Goal: Task Accomplishment & Management: Use online tool/utility

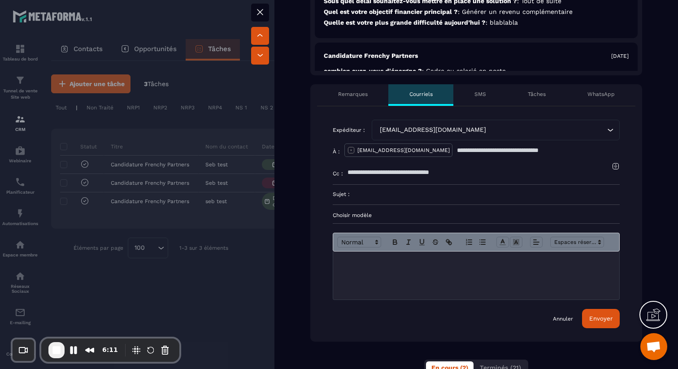
scroll to position [333, 0]
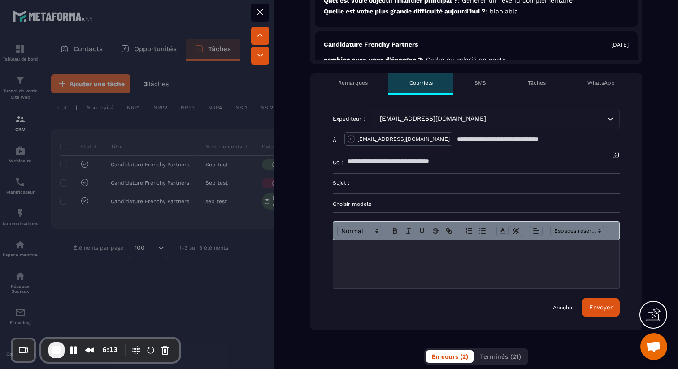
click at [351, 203] on p "Choisir modèle" at bounding box center [476, 203] width 287 height 7
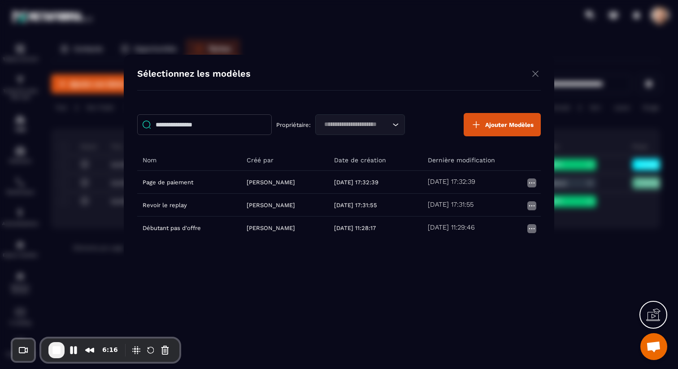
click at [533, 76] on img "Modal window" at bounding box center [535, 73] width 11 height 11
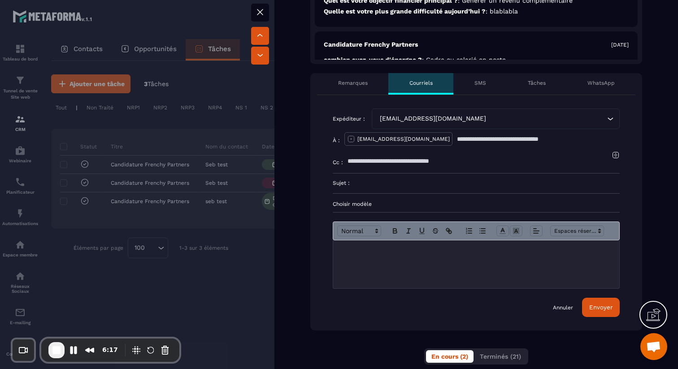
click at [594, 89] on div "WhatsApp" at bounding box center [600, 84] width 69 height 22
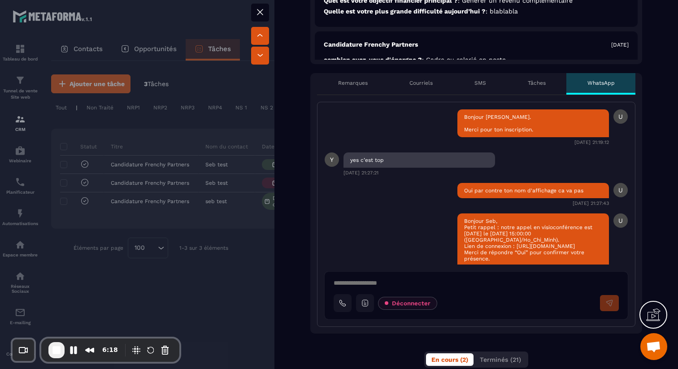
scroll to position [42, 0]
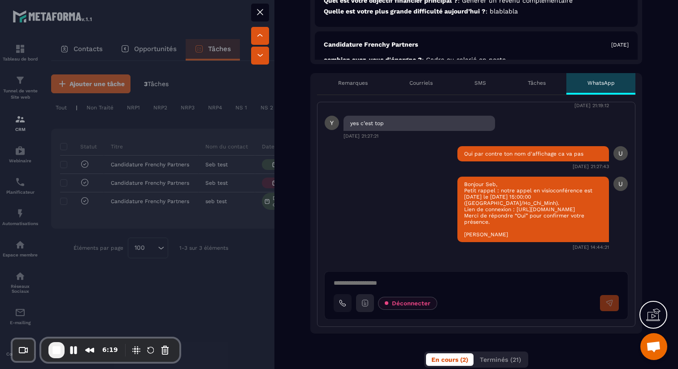
click at [369, 307] on button at bounding box center [365, 303] width 18 height 18
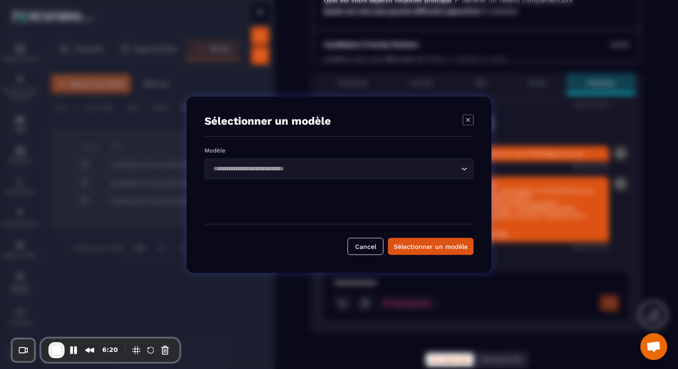
click at [337, 177] on div "Loading..." at bounding box center [338, 168] width 269 height 21
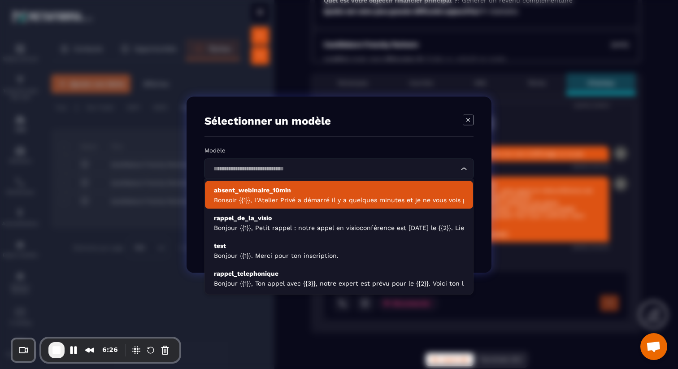
click at [471, 118] on icon "Modal window" at bounding box center [467, 119] width 11 height 11
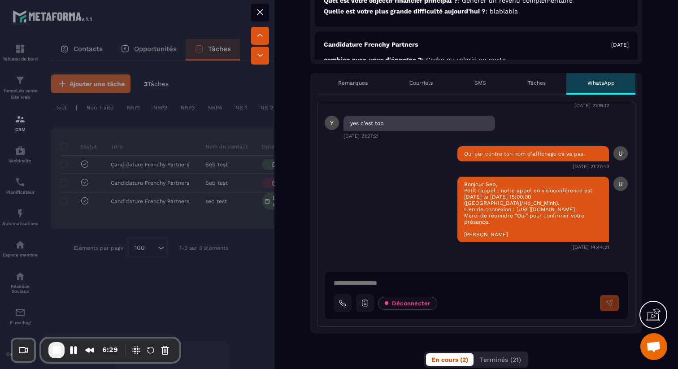
click at [266, 13] on button at bounding box center [260, 13] width 18 height 18
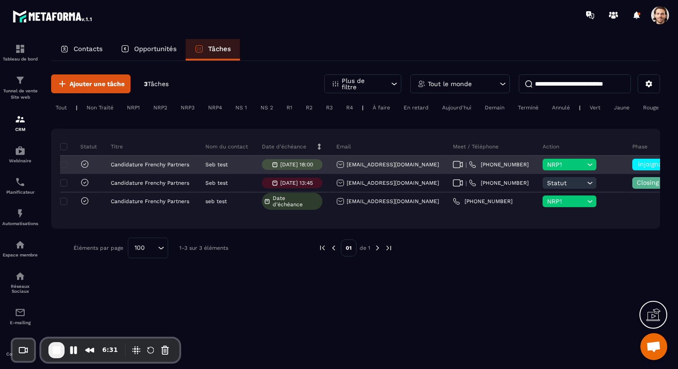
click at [547, 164] on span "NRP1" at bounding box center [566, 164] width 38 height 7
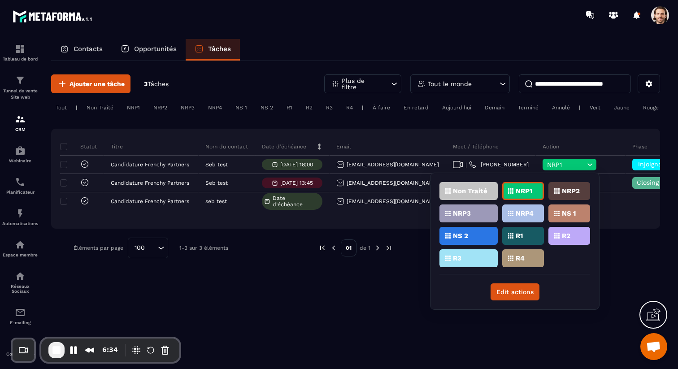
click at [147, 320] on div "Ajouter une tâche 3 Tâches Plus de filtre Tout le monde Tout | Non Traité NRP1 …" at bounding box center [355, 214] width 609 height 307
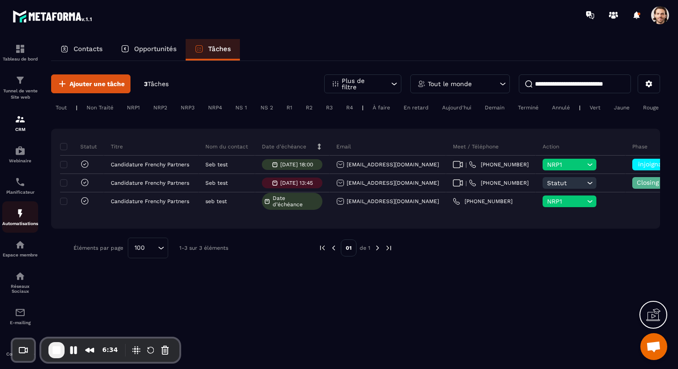
click at [18, 220] on div "Automatisations" at bounding box center [20, 217] width 36 height 18
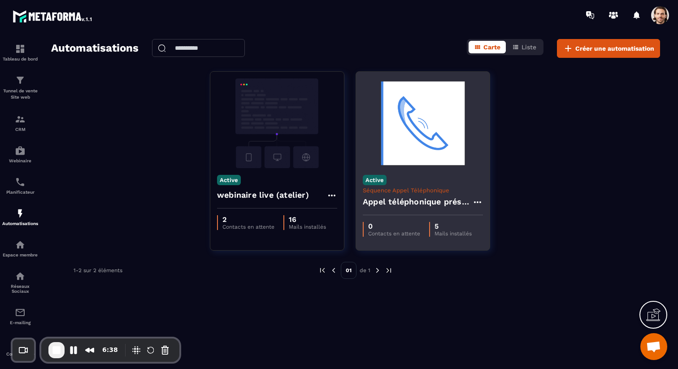
click at [389, 198] on h4 "Appel téléphonique présence" at bounding box center [417, 201] width 109 height 13
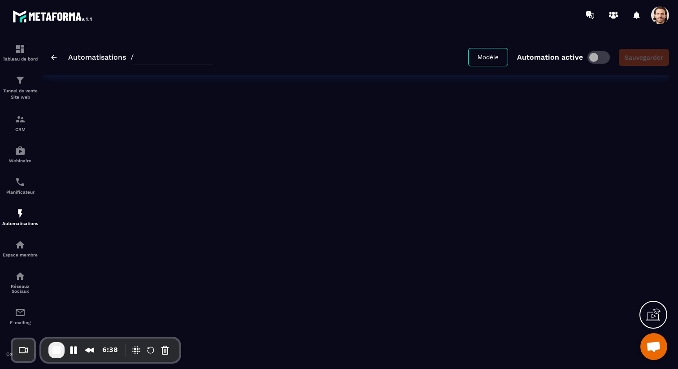
type input "**********"
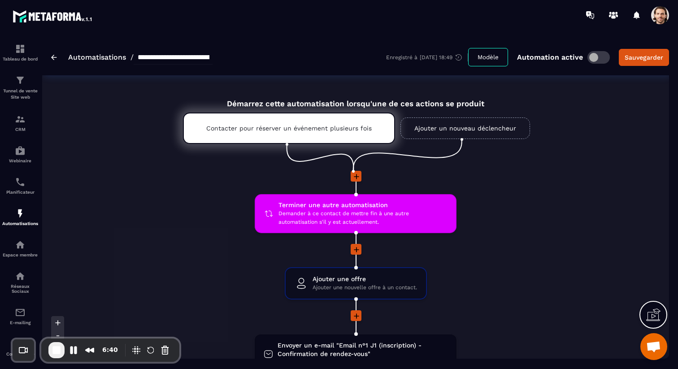
click at [480, 130] on link "Ajouter un nouveau déclencheur" at bounding box center [465, 128] width 130 height 22
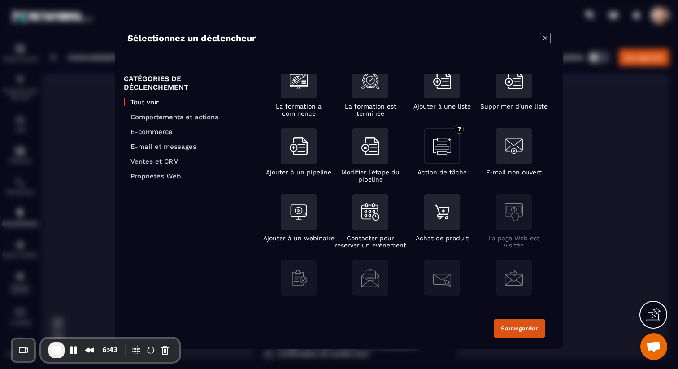
scroll to position [85, 0]
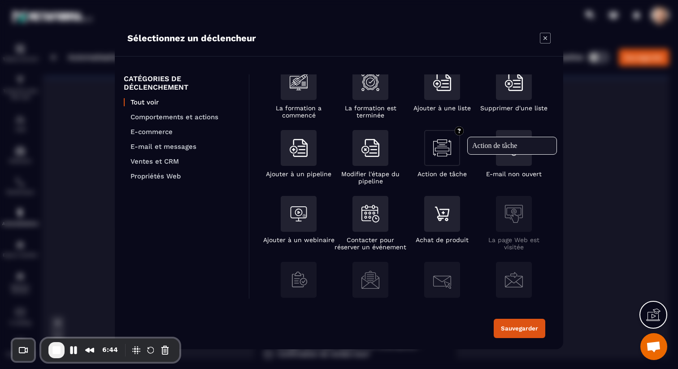
click at [434, 150] on img "Modal window" at bounding box center [442, 148] width 18 height 18
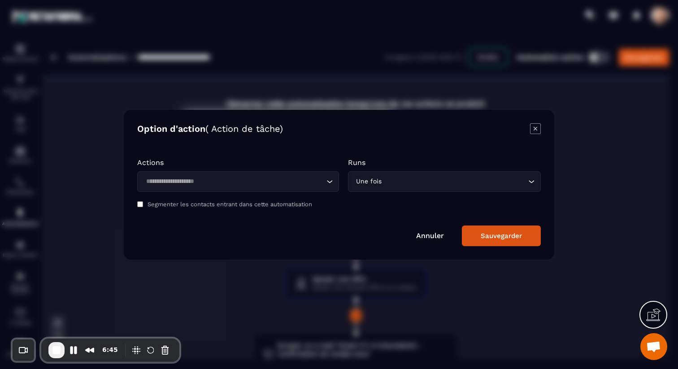
click at [268, 180] on input "Search for option" at bounding box center [233, 182] width 181 height 10
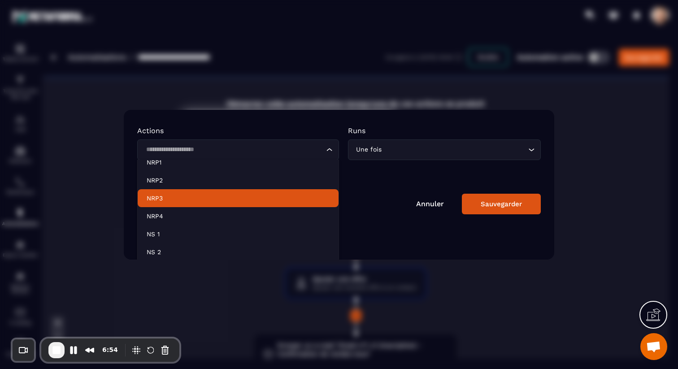
scroll to position [24, 0]
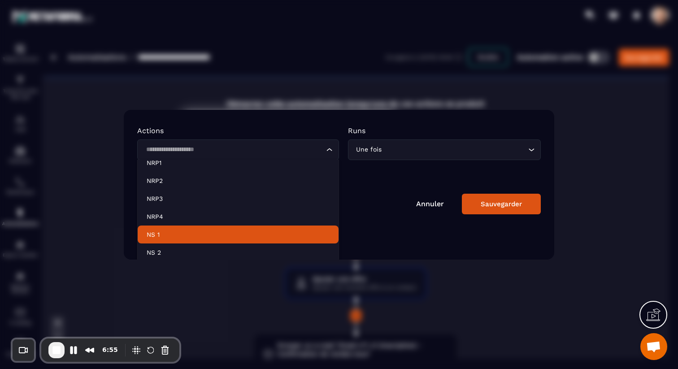
click at [191, 230] on p "NS 1" at bounding box center [238, 234] width 183 height 9
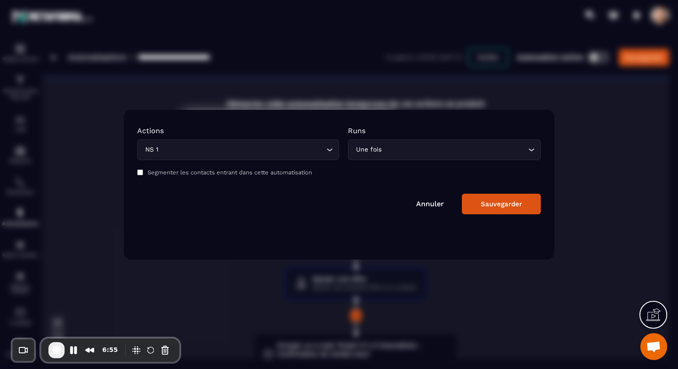
scroll to position [0, 0]
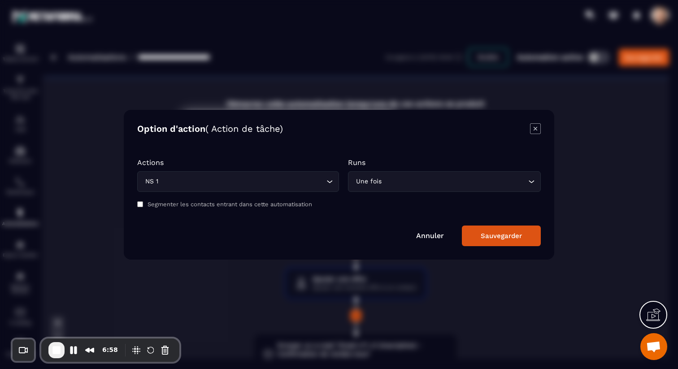
click at [503, 233] on div "Sauvegarder" at bounding box center [500, 236] width 41 height 8
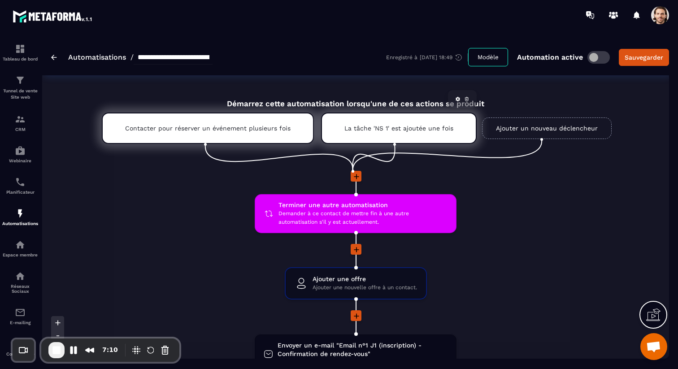
click at [466, 100] on icon at bounding box center [466, 98] width 5 height 5
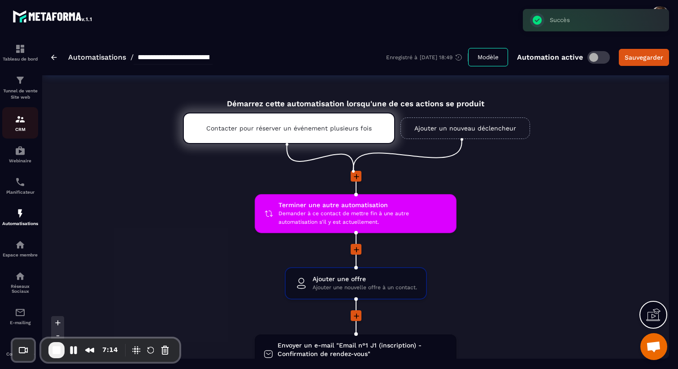
click at [19, 125] on div "CRM" at bounding box center [20, 123] width 36 height 18
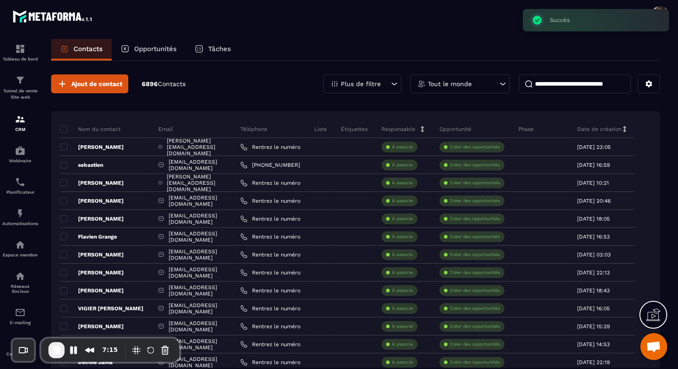
click at [221, 53] on div "Tâches" at bounding box center [213, 50] width 54 height 22
